Goal: Complete application form

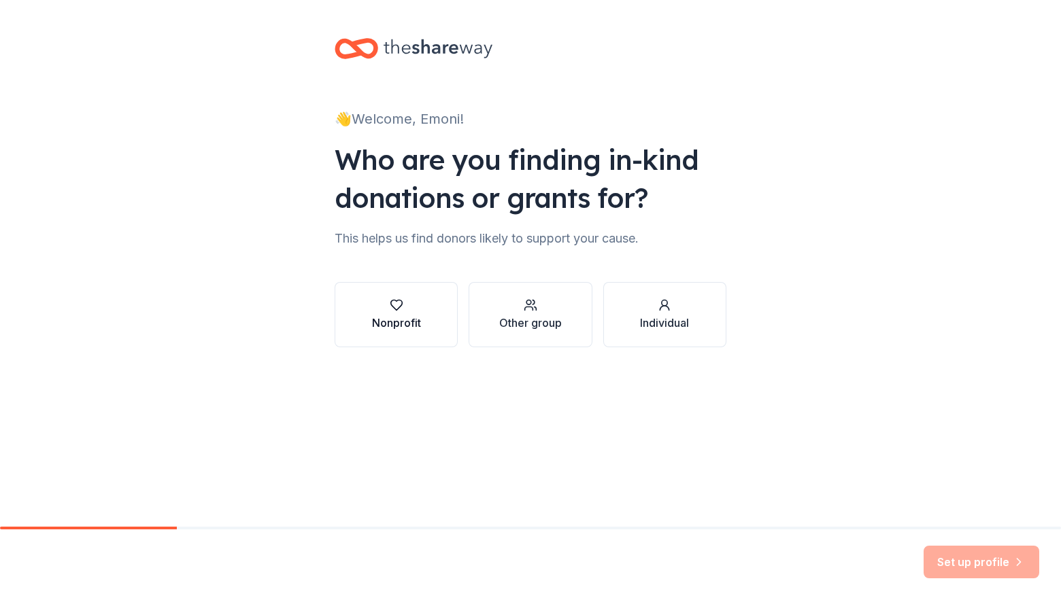
click at [387, 305] on div "button" at bounding box center [396, 305] width 49 height 14
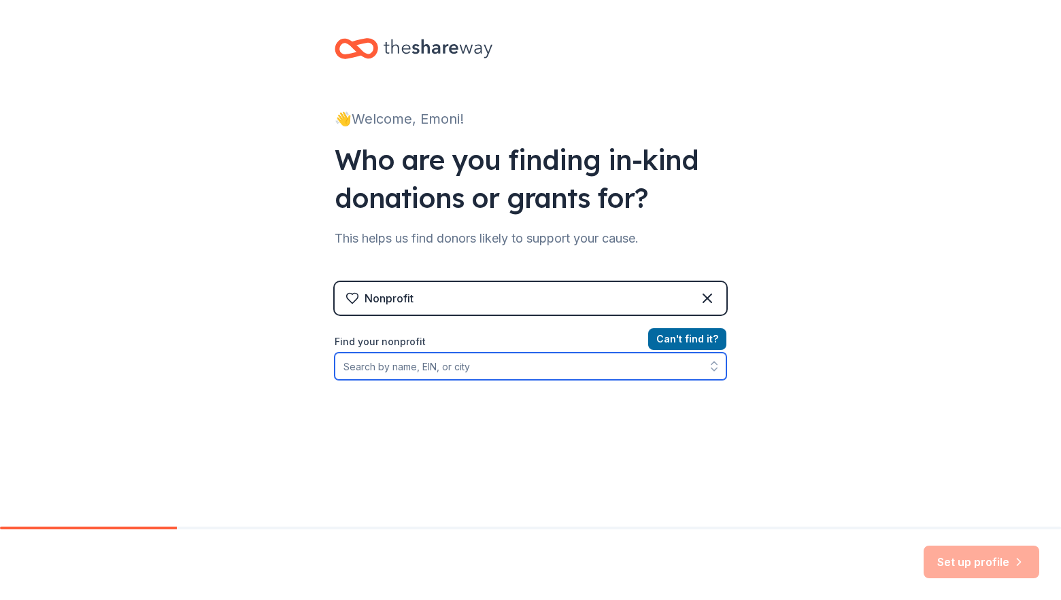
click at [411, 371] on input "Find your nonprofit" at bounding box center [530, 366] width 392 height 27
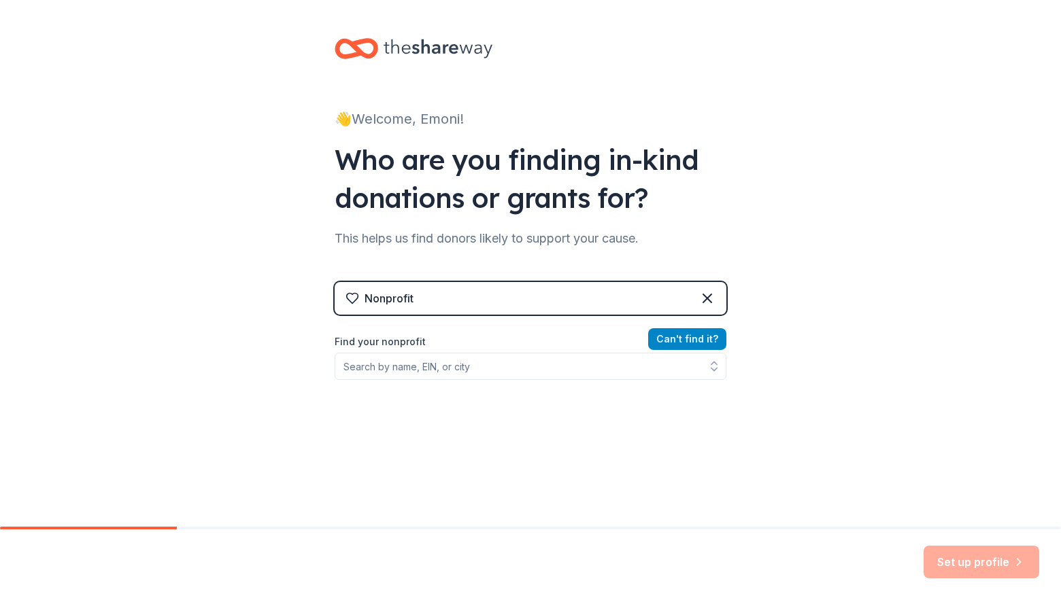
click at [671, 346] on button "Can ' t find it?" at bounding box center [687, 339] width 78 height 22
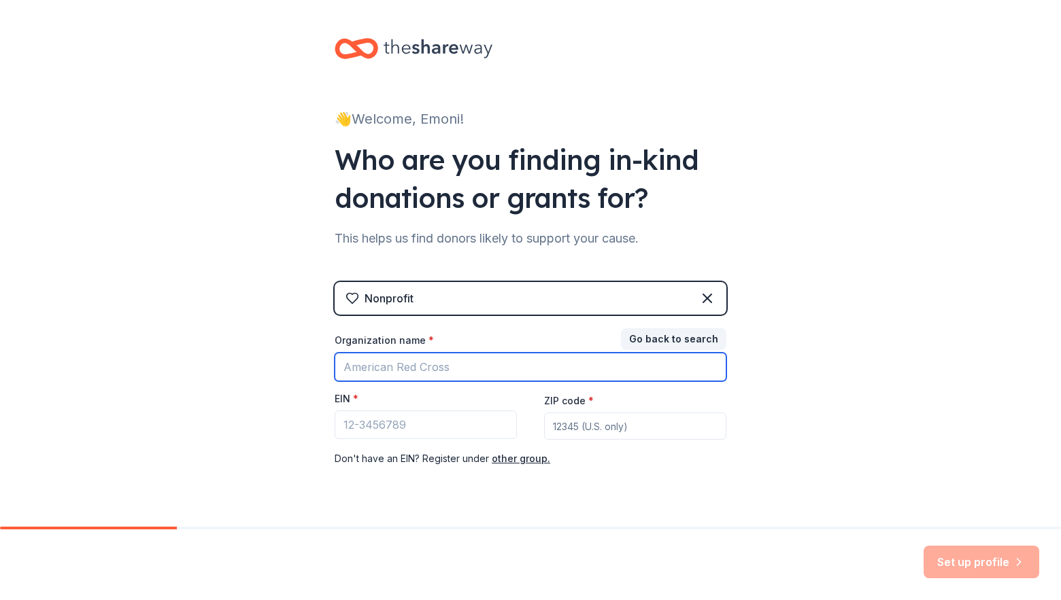
click at [398, 365] on input "Organization name *" at bounding box center [530, 367] width 392 height 29
type input "U"
type input "[DEMOGRAPHIC_DATA]"
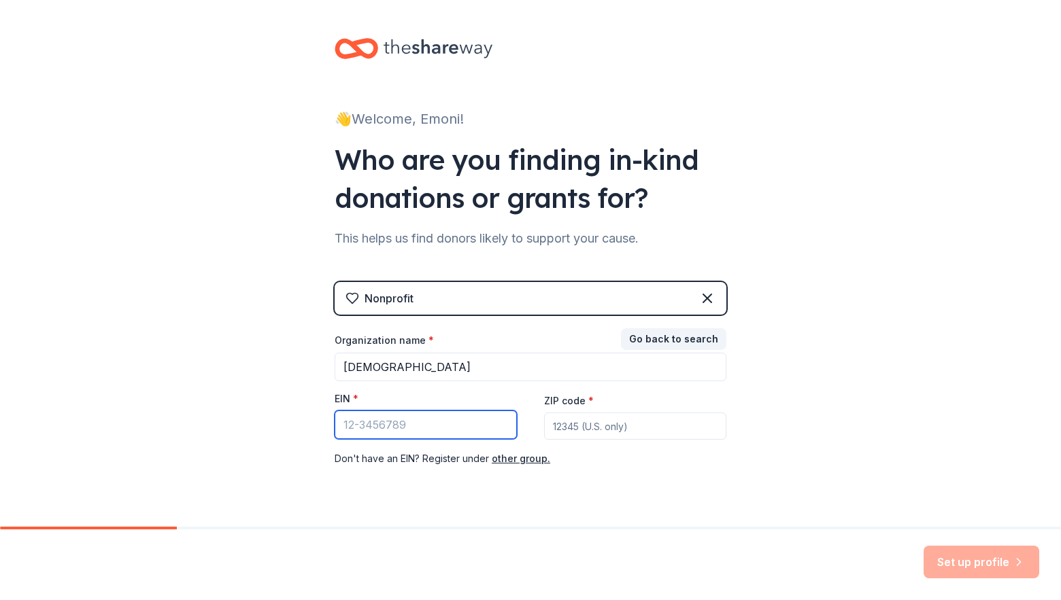
click at [407, 430] on input "EIN *" at bounding box center [425, 425] width 182 height 29
paste input "[US_EMPLOYER_IDENTIFICATION_NUMBER]"
type input "[US_EMPLOYER_IDENTIFICATION_NUMBER]"
click at [585, 425] on input "ZIP code *" at bounding box center [635, 426] width 182 height 27
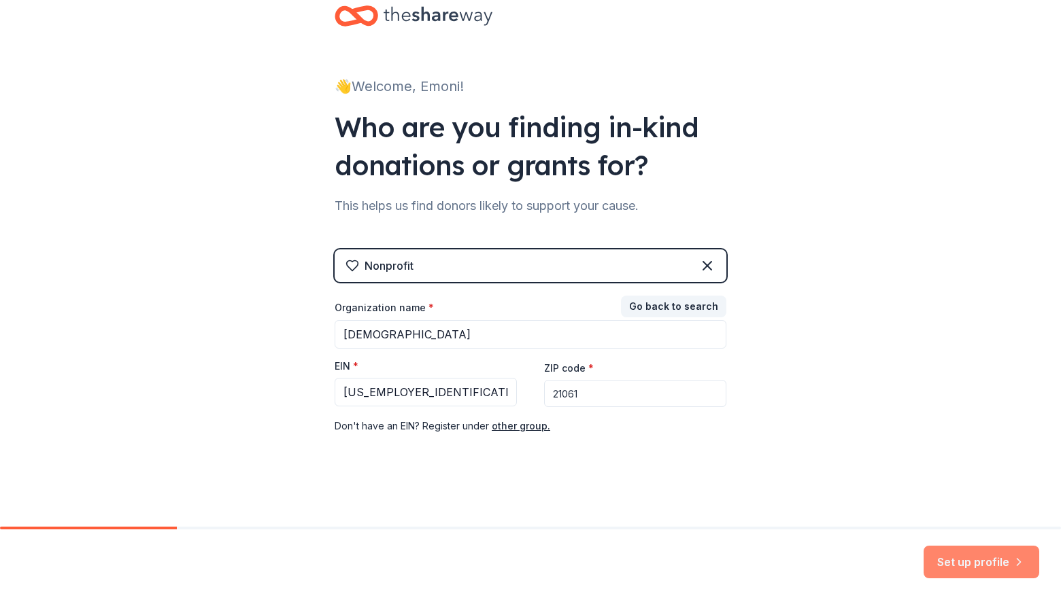
type input "21061"
click at [962, 559] on button "Set up profile" at bounding box center [981, 562] width 116 height 33
